Goal: Complete application form

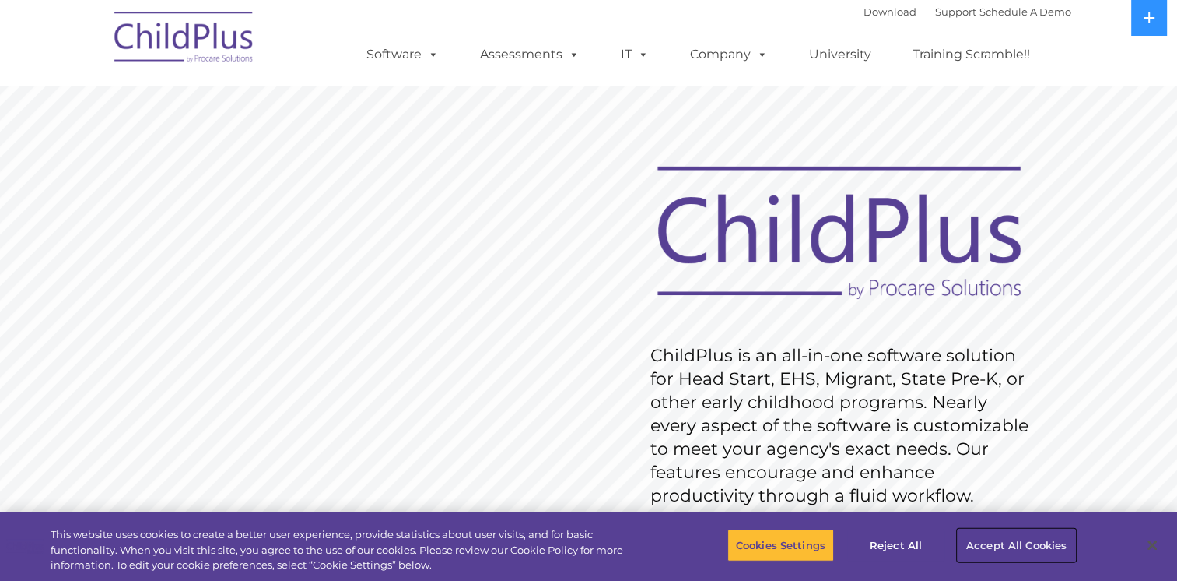
click at [1040, 543] on button "Accept All Cookies" at bounding box center [1017, 544] width 118 height 33
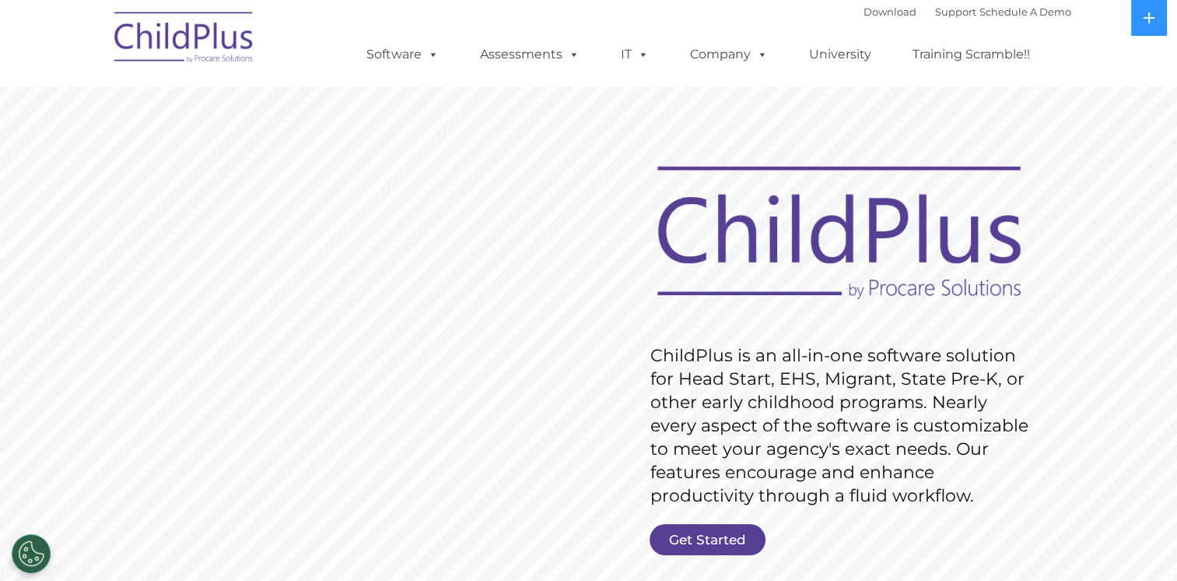
scroll to position [162, 0]
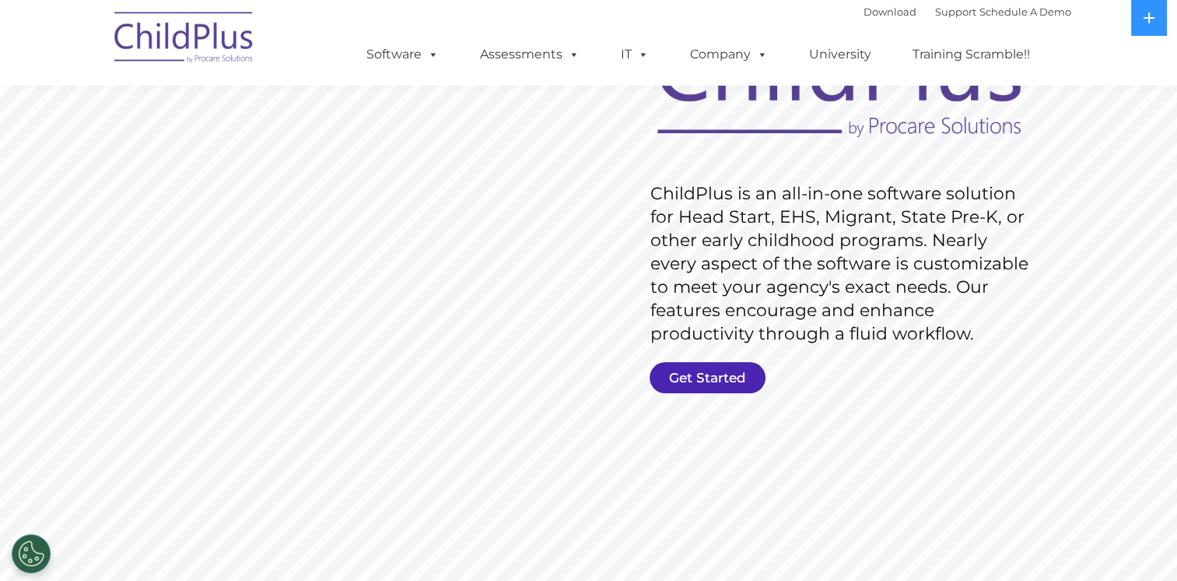
click at [716, 377] on link "Get Started" at bounding box center [708, 377] width 116 height 31
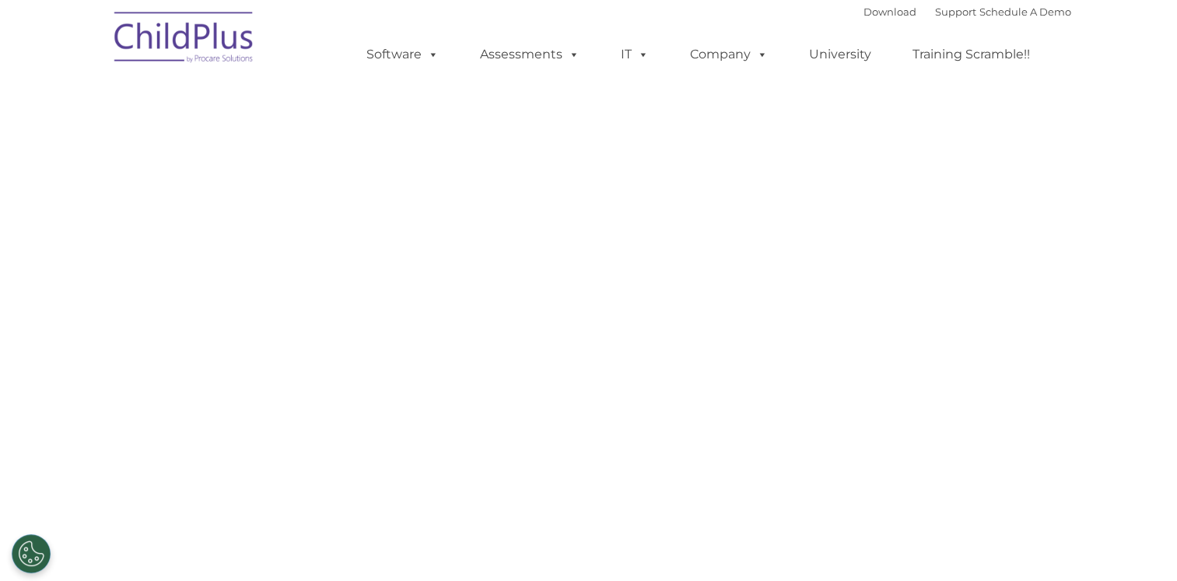
select select "MEDIUM"
